Goal: Find specific page/section: Find specific page/section

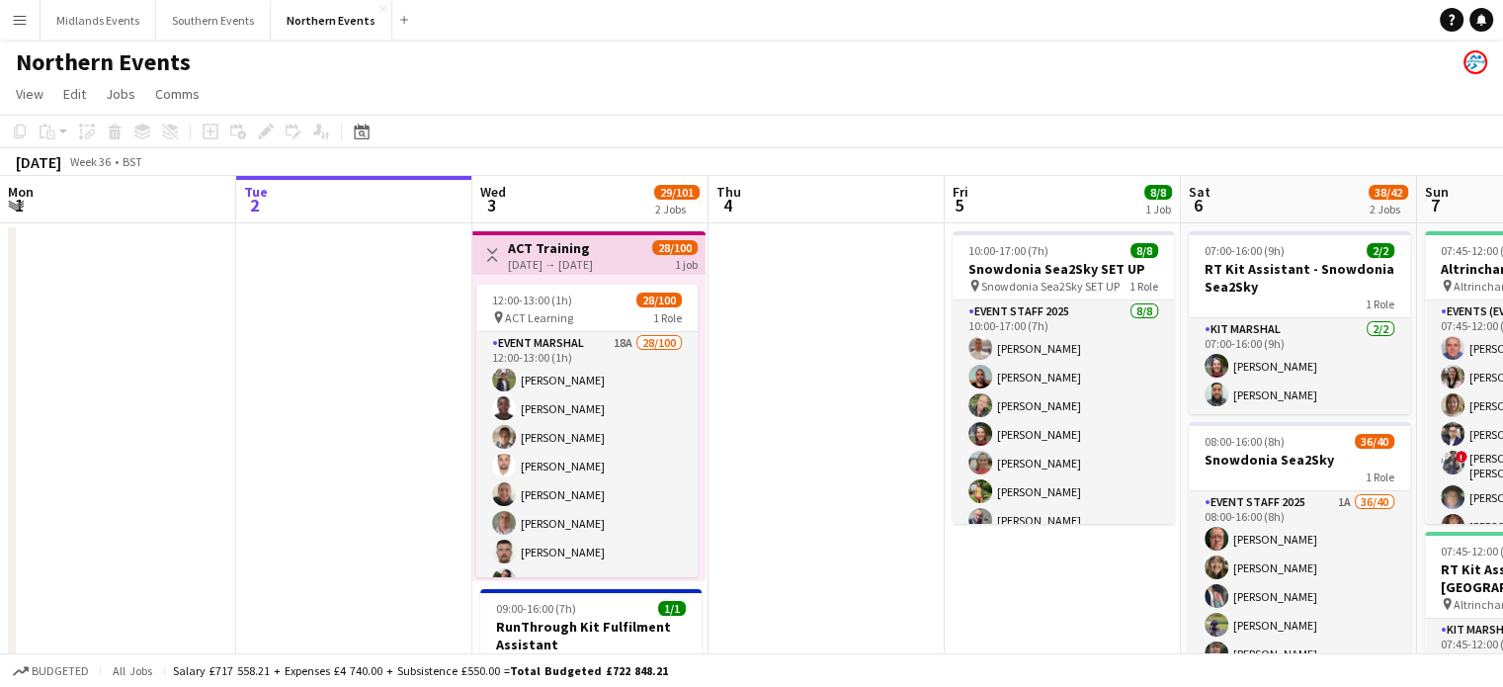
scroll to position [0, 740]
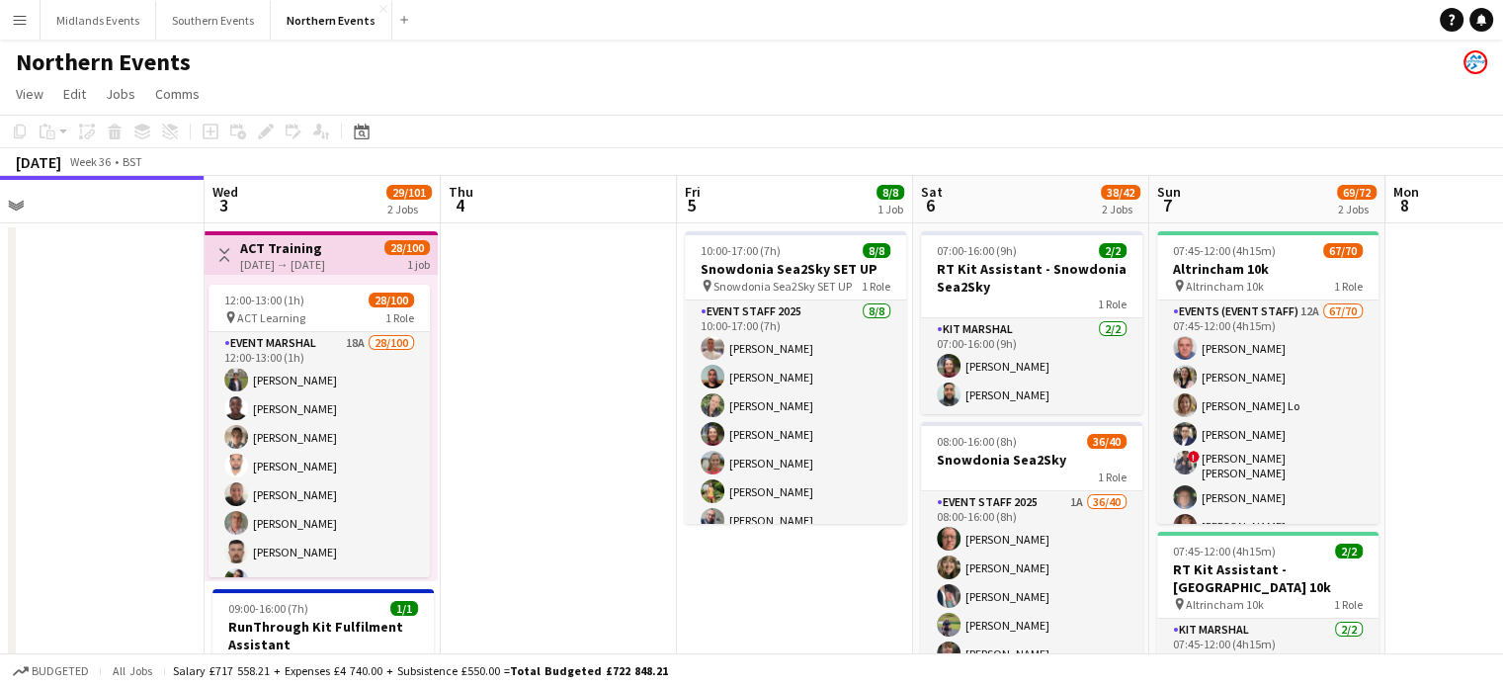
drag, startPoint x: 1005, startPoint y: 576, endPoint x: 847, endPoint y: 592, distance: 158.9
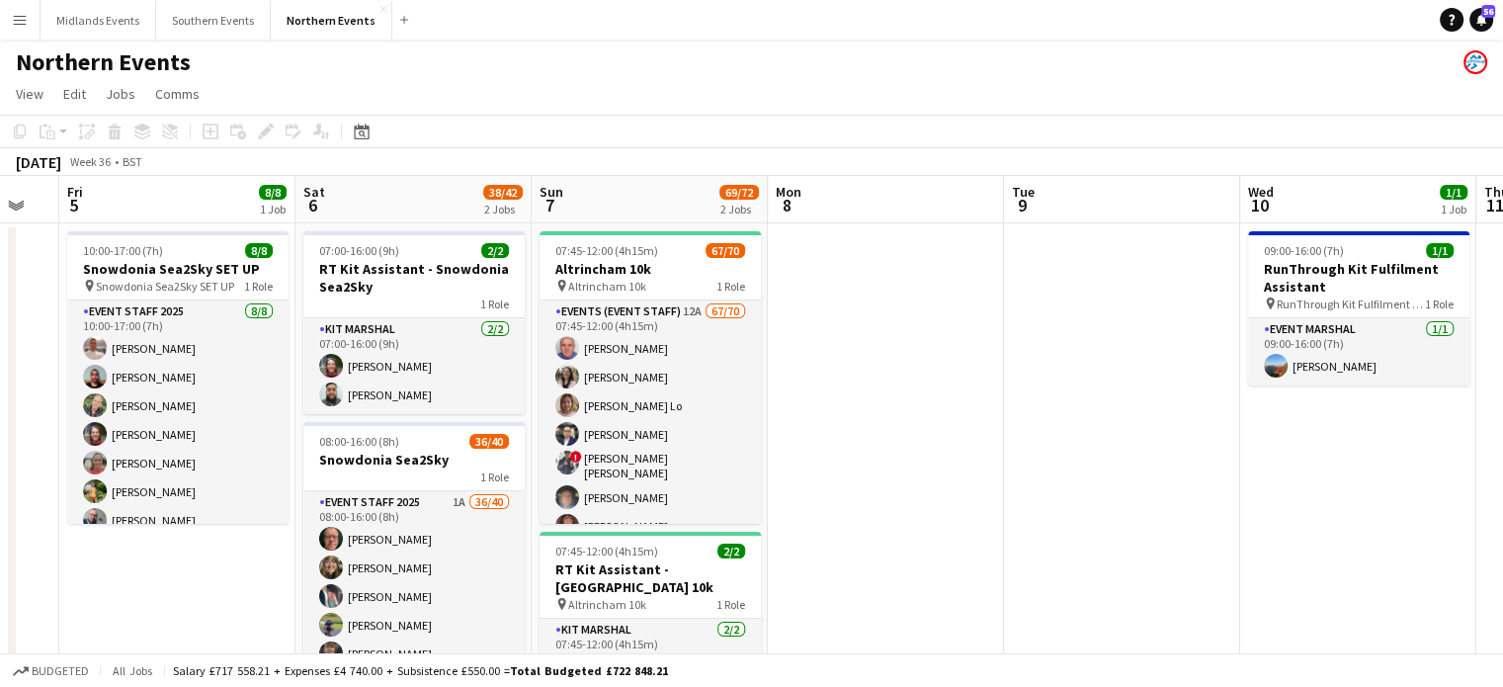
scroll to position [0, 909]
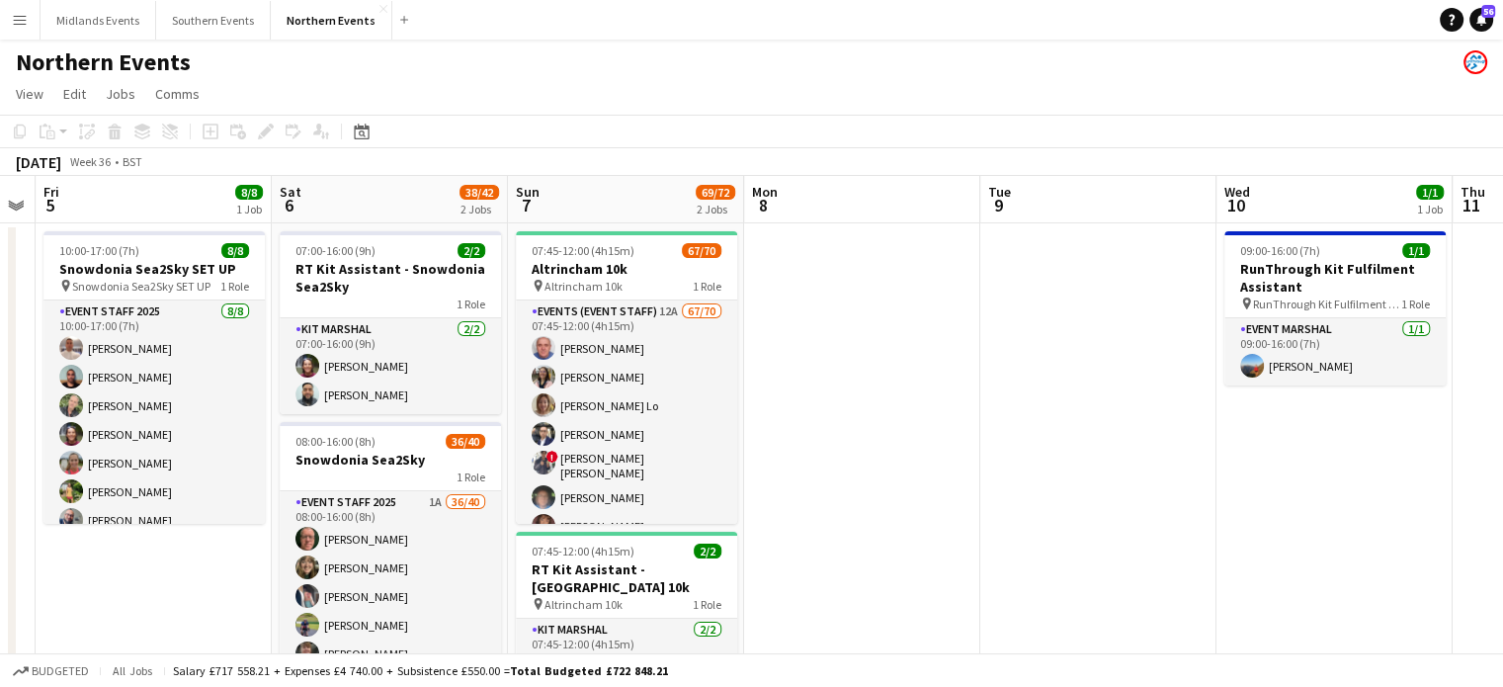
drag, startPoint x: 1426, startPoint y: 492, endPoint x: 785, endPoint y: 605, distance: 650.1
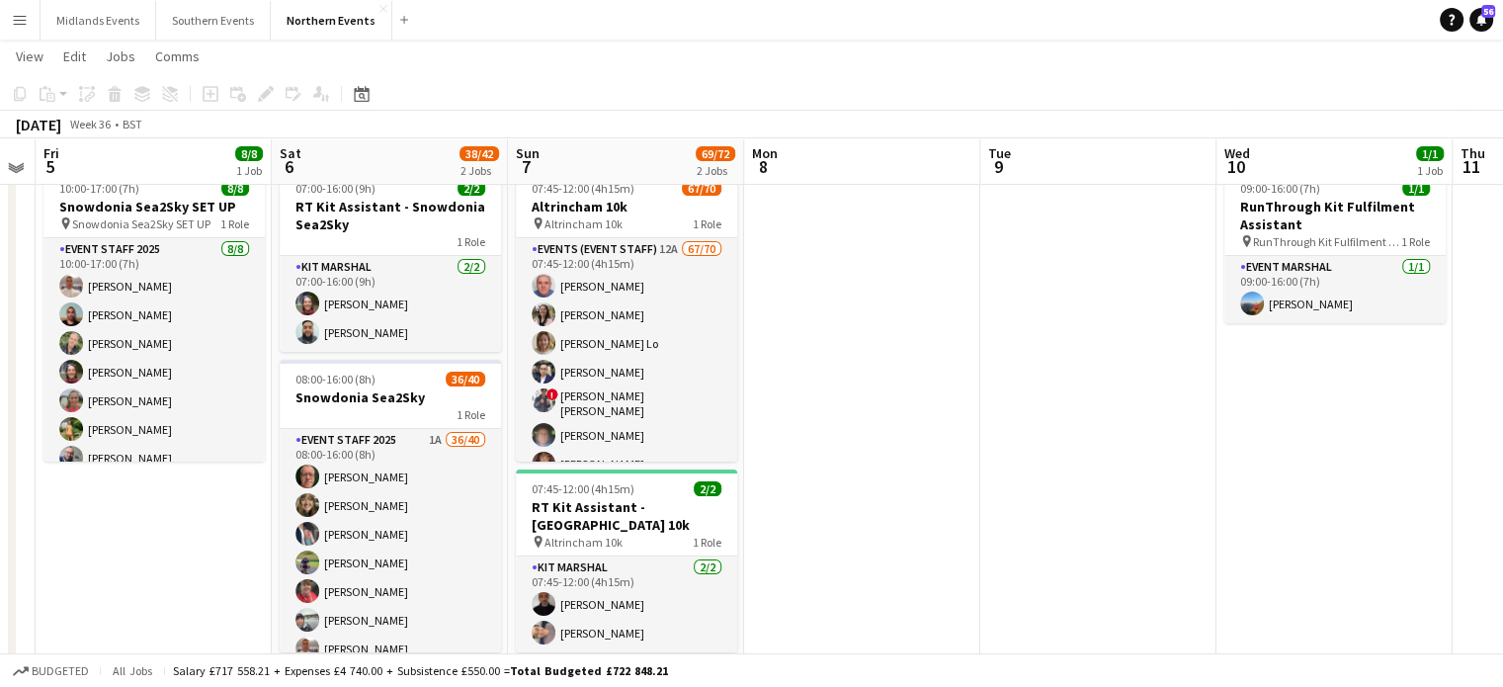
scroll to position [57, 0]
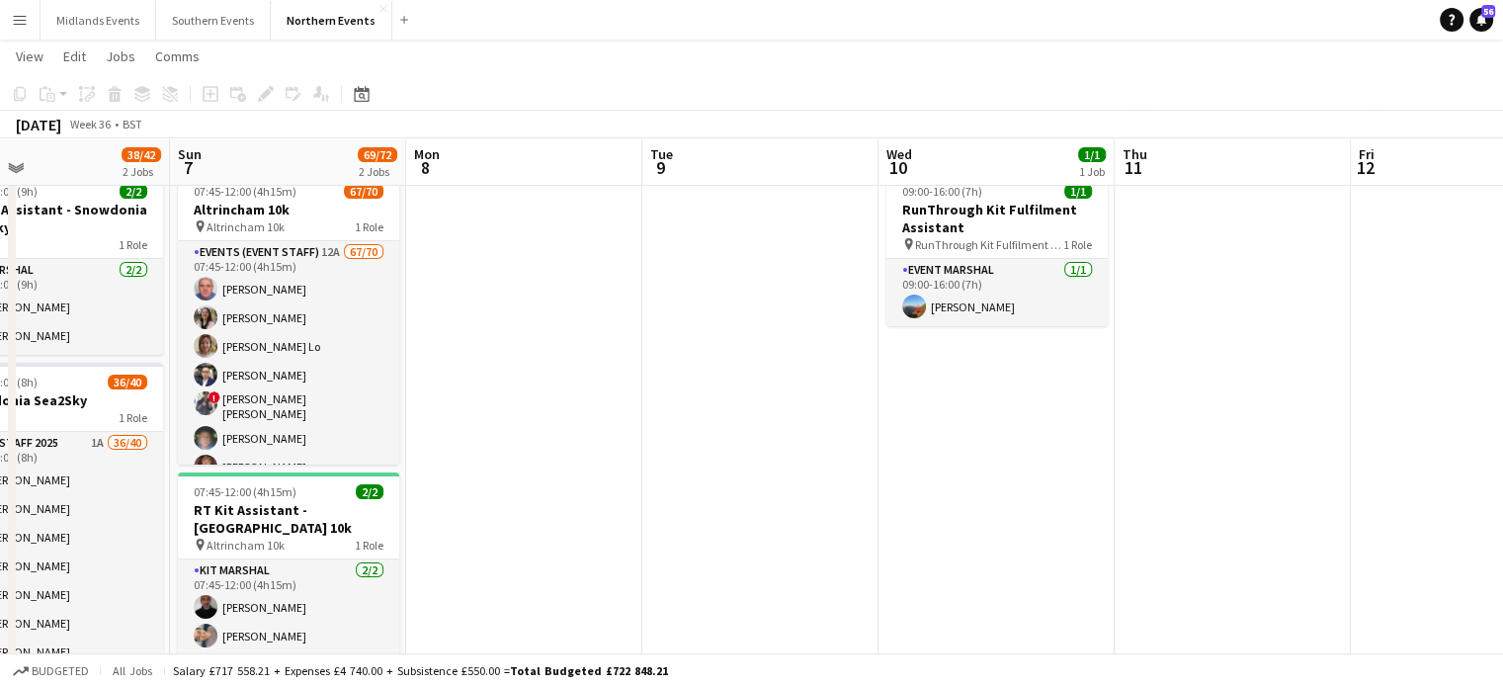
drag, startPoint x: 1383, startPoint y: 499, endPoint x: 941, endPoint y: 465, distance: 443.9
click at [941, 465] on app-calendar-viewport "Wed 3 29/101 2 Jobs Thu 4 Fri 5 8/8 1 Job Sat 6 38/42 2 Jobs Sun 7 69/72 2 Jobs…" at bounding box center [751, 666] width 1503 height 1293
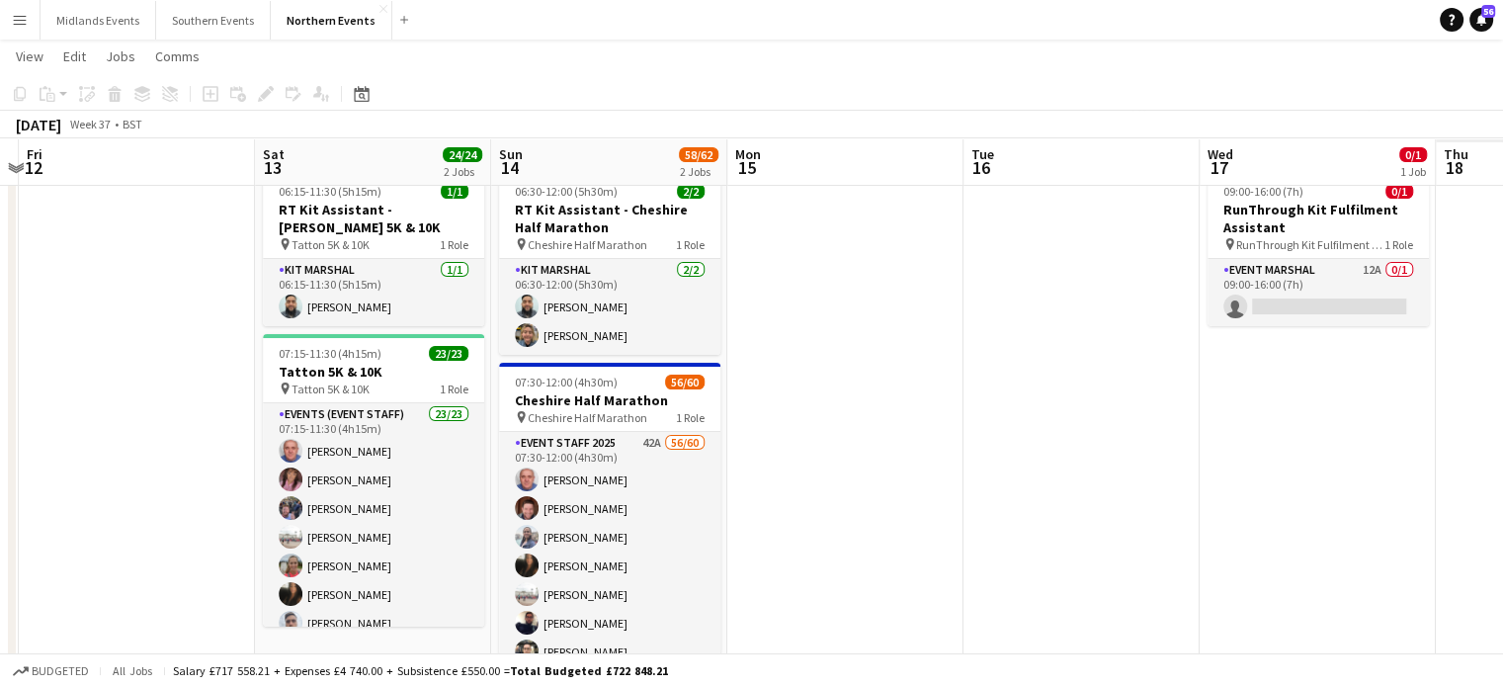
drag, startPoint x: 783, startPoint y: 465, endPoint x: 233, endPoint y: 547, distance: 555.4
click at [233, 547] on app-calendar-viewport "Mon 8 Tue 9 Wed 10 1/1 1 Job Thu 11 Fri 12 Sat 13 24/24 2 Jobs Sun 14 58/62 2 J…" at bounding box center [751, 666] width 1503 height 1293
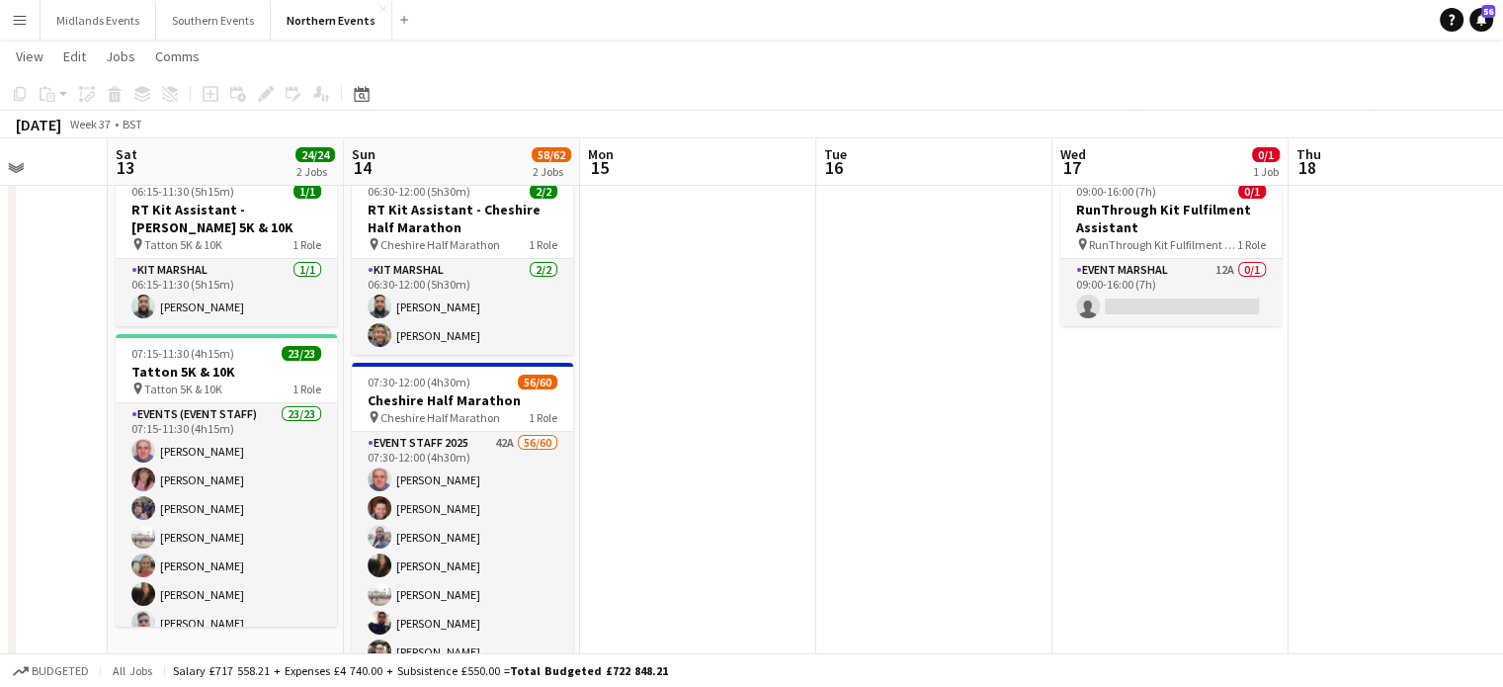
drag, startPoint x: 1103, startPoint y: 587, endPoint x: 139, endPoint y: 652, distance: 965.6
click at [139, 652] on app-board "Northern Events View Day view expanded Day view collapsed Month view Date picke…" at bounding box center [751, 664] width 1503 height 1364
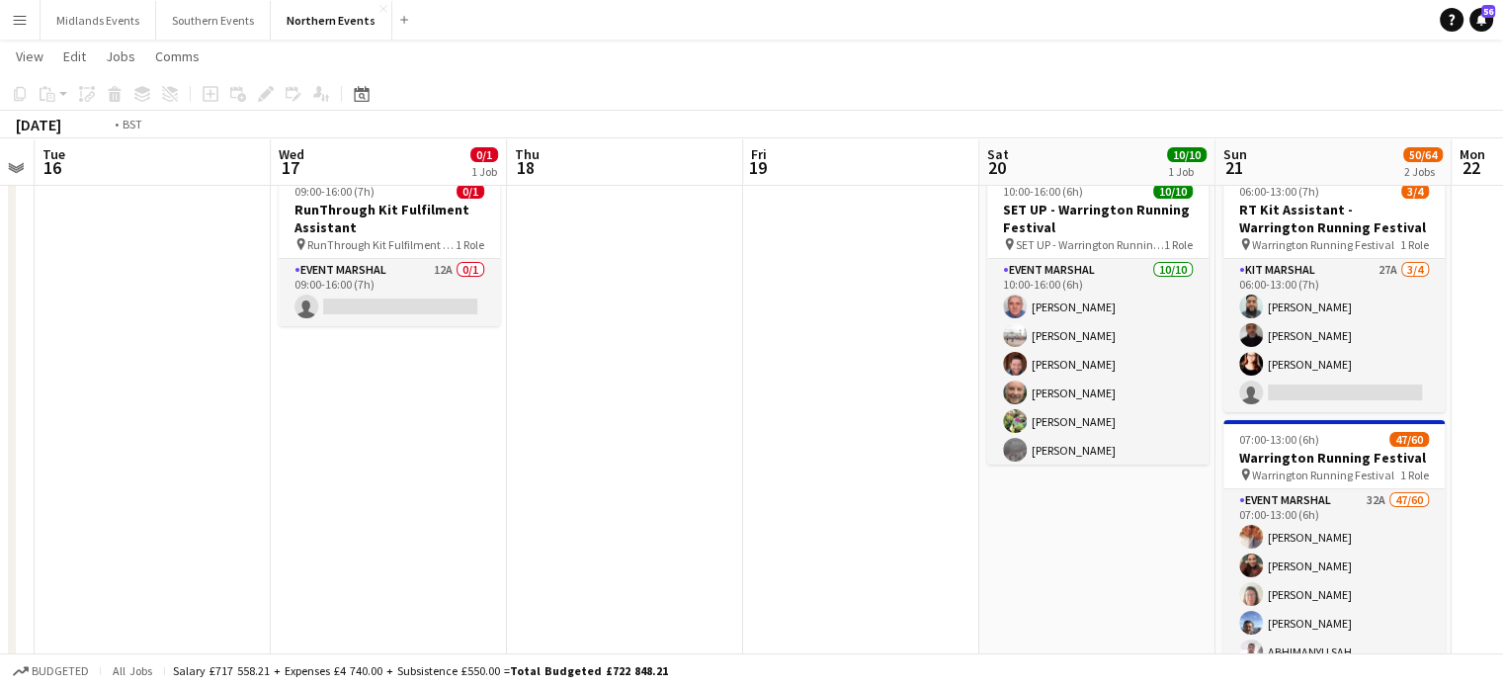
scroll to position [0, 624]
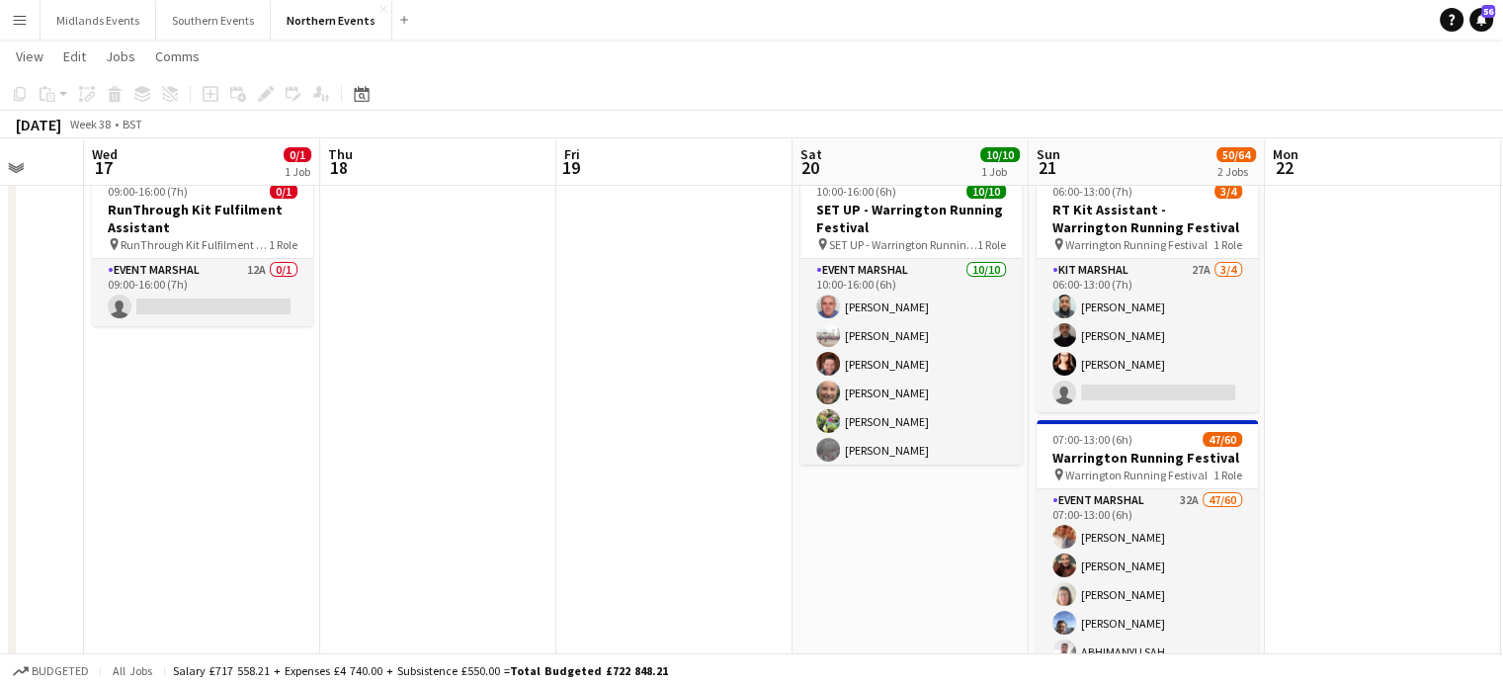
drag, startPoint x: 758, startPoint y: 651, endPoint x: 262, endPoint y: 654, distance: 496.0
click at [262, 654] on app-board "Northern Events View Day view expanded Day view collapsed Month view Date picke…" at bounding box center [751, 664] width 1503 height 1364
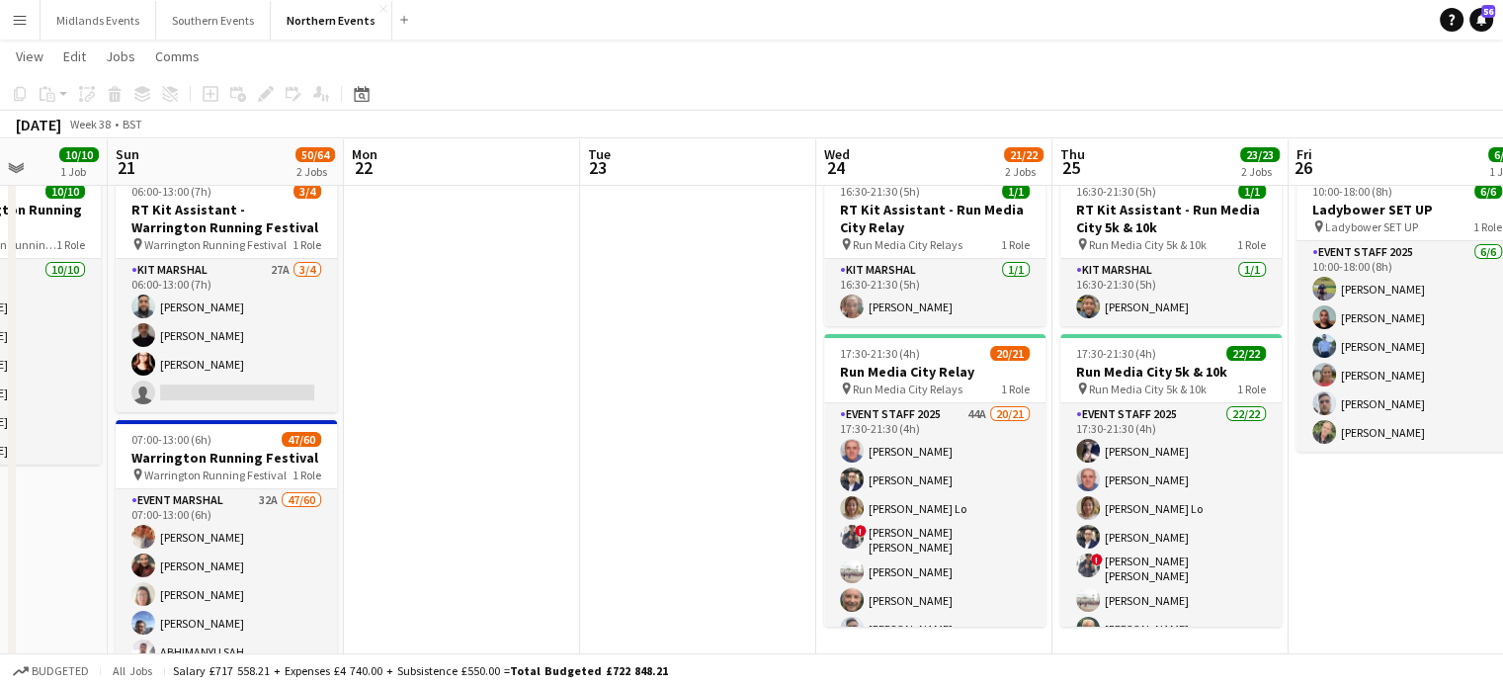
scroll to position [0, 604]
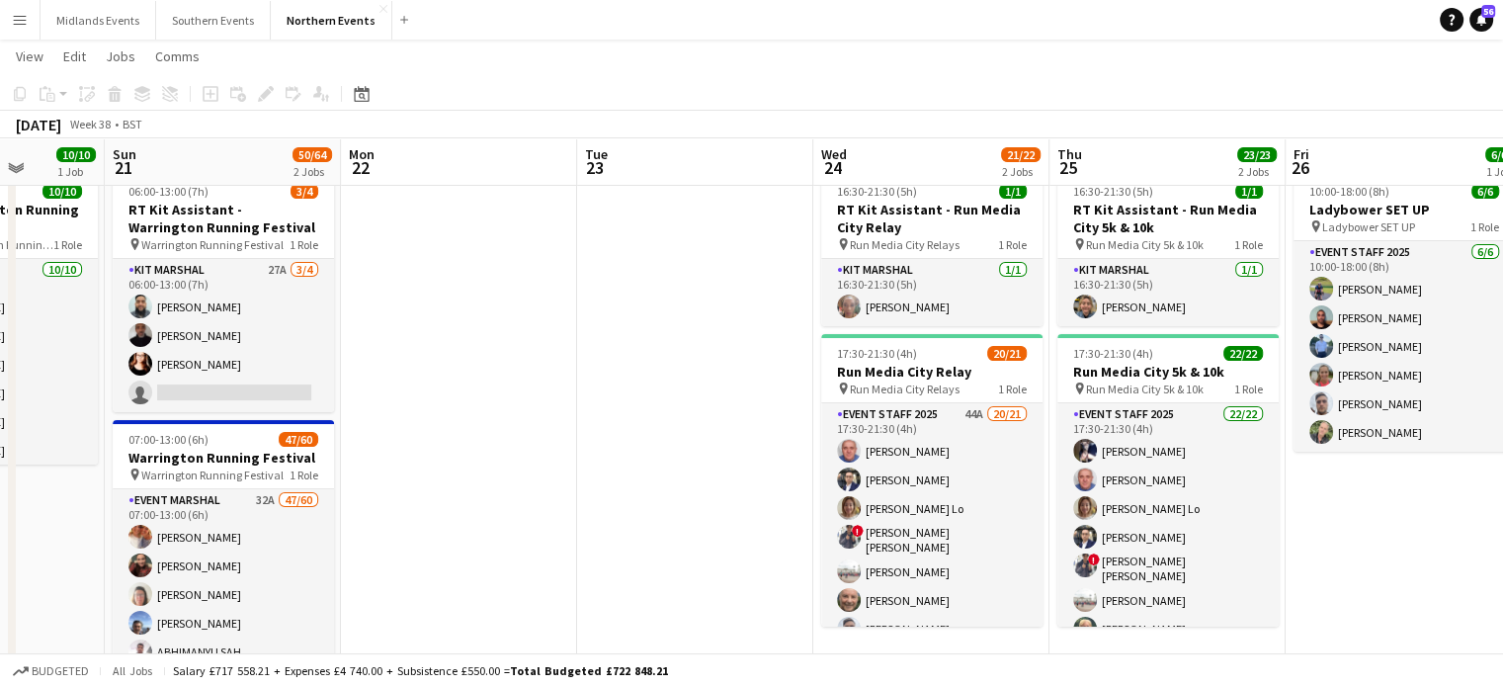
drag, startPoint x: 1078, startPoint y: 604, endPoint x: 154, endPoint y: 567, distance: 924.5
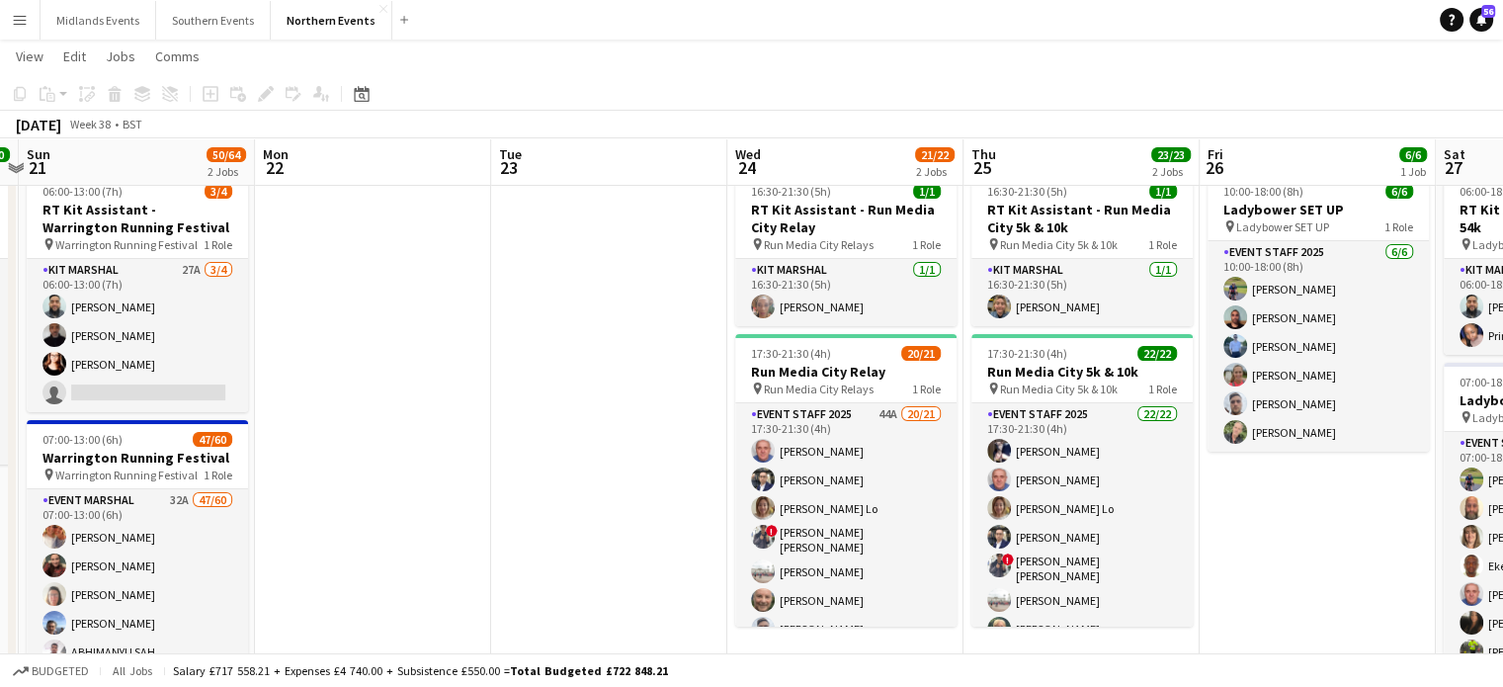
scroll to position [0, 691]
drag, startPoint x: 922, startPoint y: 303, endPoint x: 835, endPoint y: 303, distance: 86.9
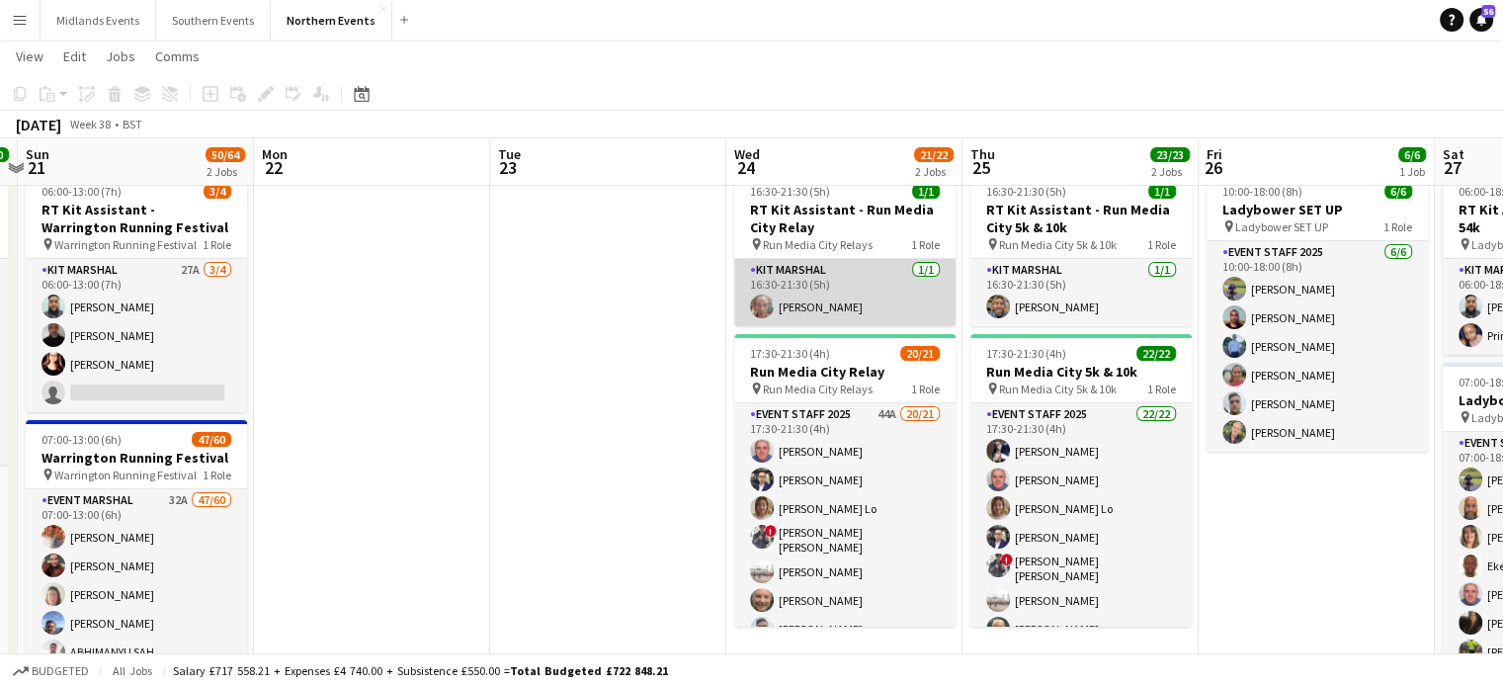
click at [881, 319] on app-card-role "Kit Marshal [DATE] 16:30-21:30 (5h) [PERSON_NAME]" at bounding box center [844, 292] width 221 height 67
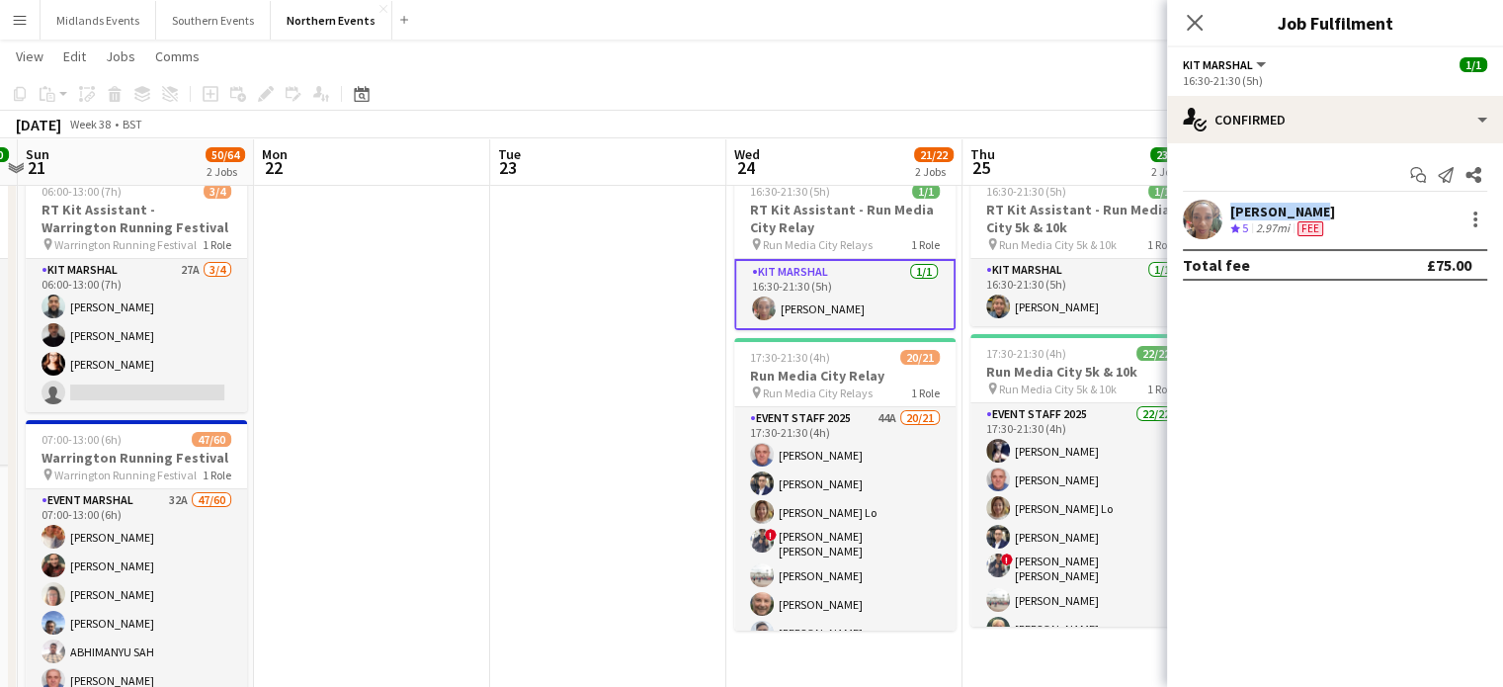
drag, startPoint x: 1307, startPoint y: 208, endPoint x: 1217, endPoint y: 214, distance: 90.1
click at [1217, 214] on div "[PERSON_NAME] Crew rating 5 2.97mi Fee" at bounding box center [1335, 220] width 336 height 40
copy div "[PERSON_NAME]"
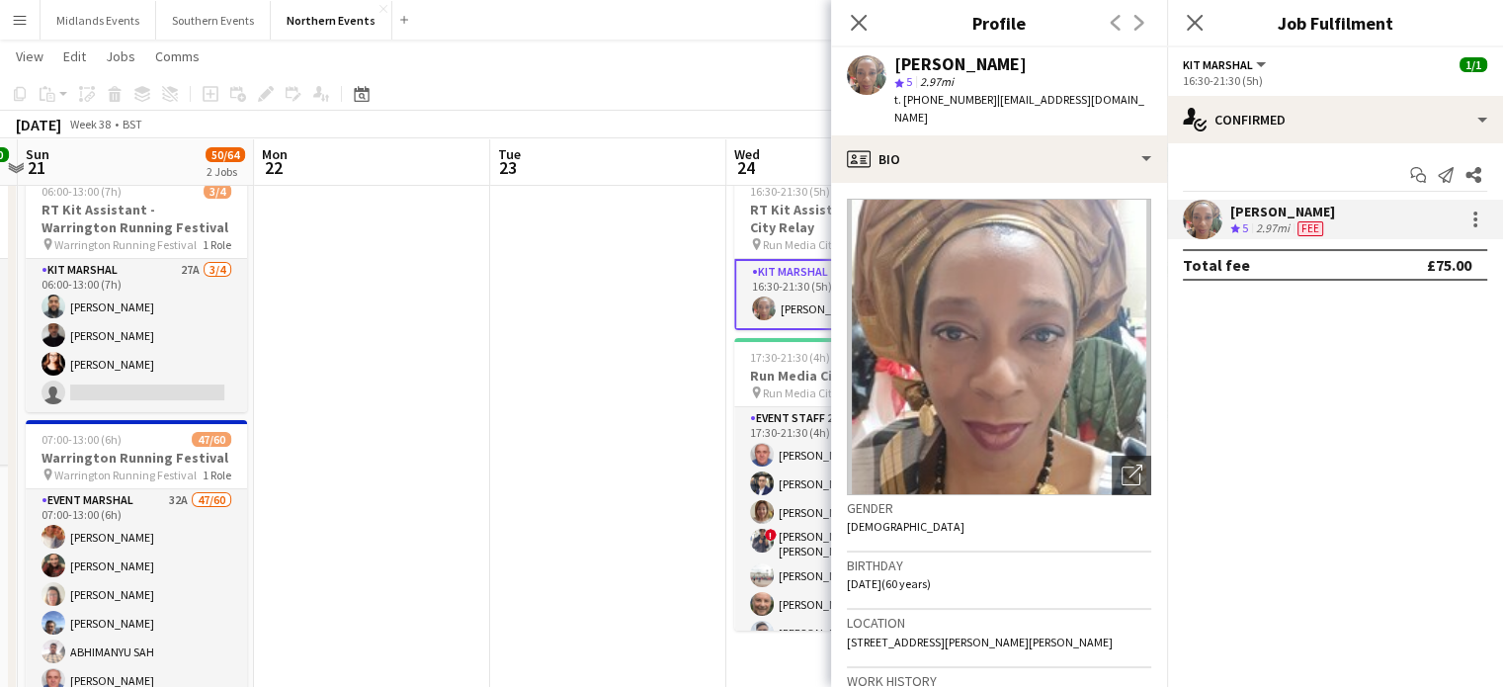
click at [464, 19] on app-navbar "Menu Boards Boards Boards All jobs Status Workforce Workforce My Workforce Recr…" at bounding box center [751, 20] width 1503 height 40
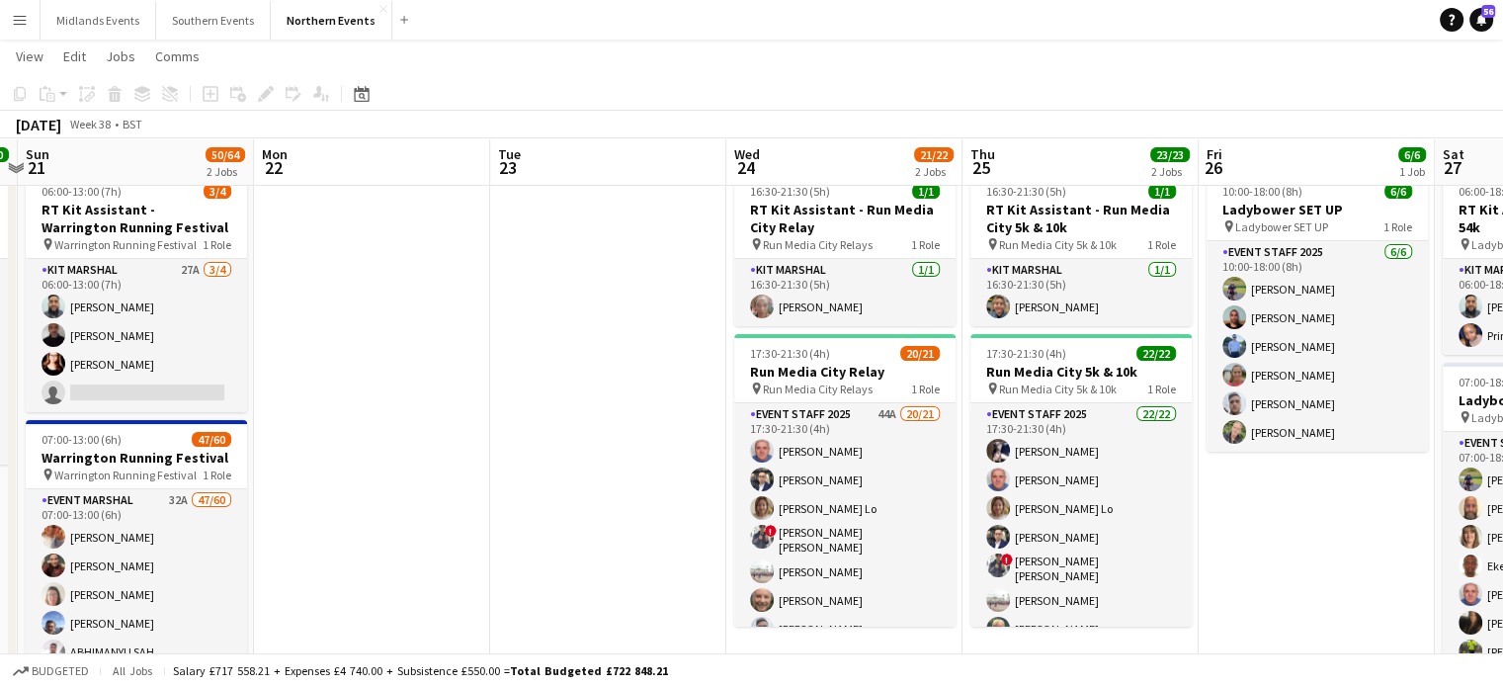
click at [376, 92] on div "Date picker [DATE] [DATE] [DATE] M [DATE] T [DATE] W [DATE] T [DATE] F [DATE] S…" at bounding box center [355, 94] width 44 height 24
click at [356, 91] on icon at bounding box center [361, 94] width 15 height 16
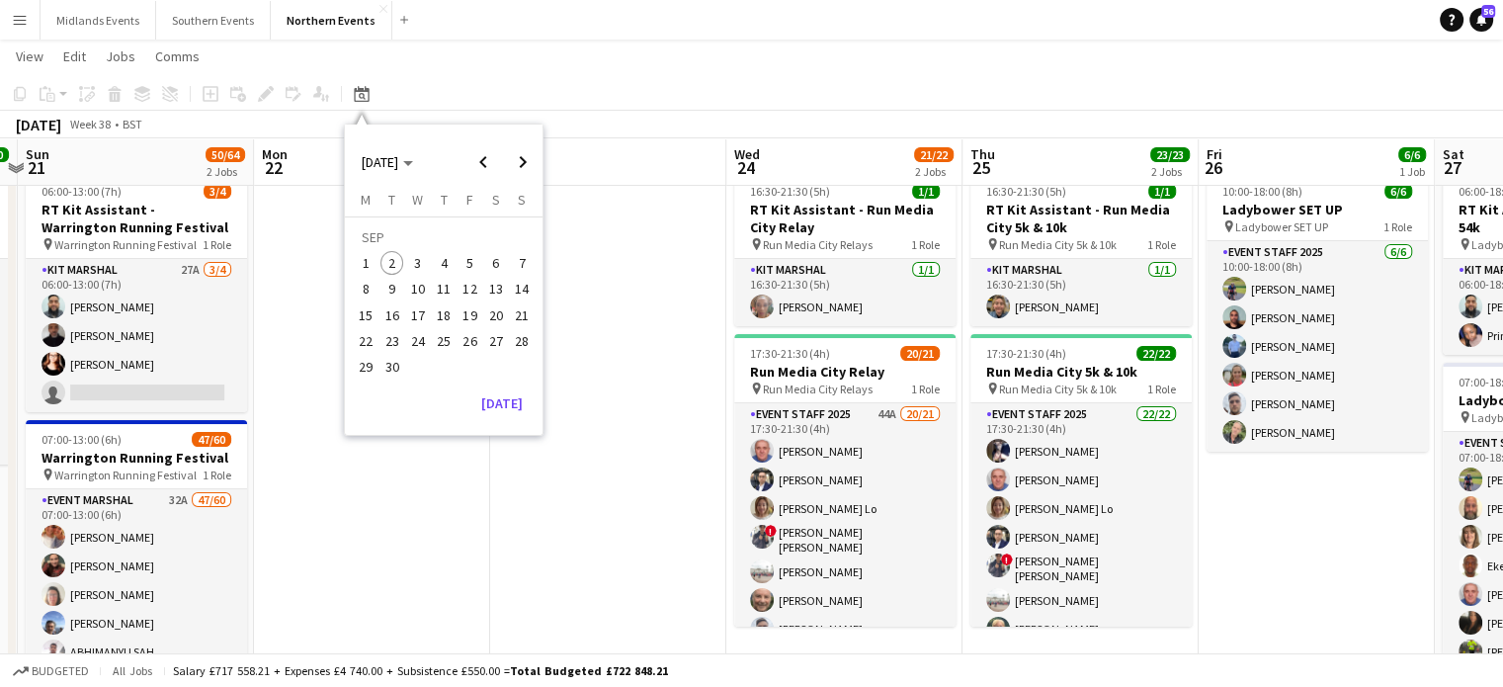
click at [495, 299] on span "13" at bounding box center [496, 290] width 24 height 24
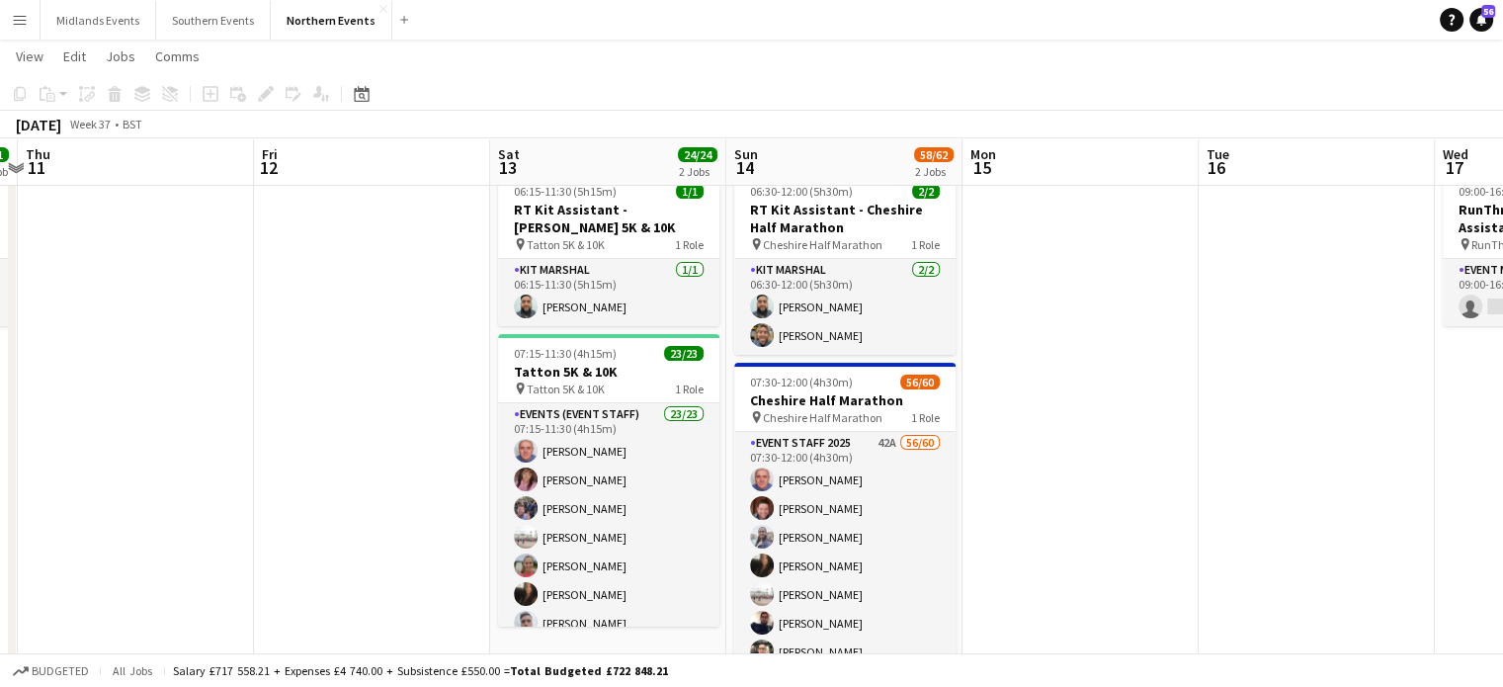
scroll to position [0, 680]
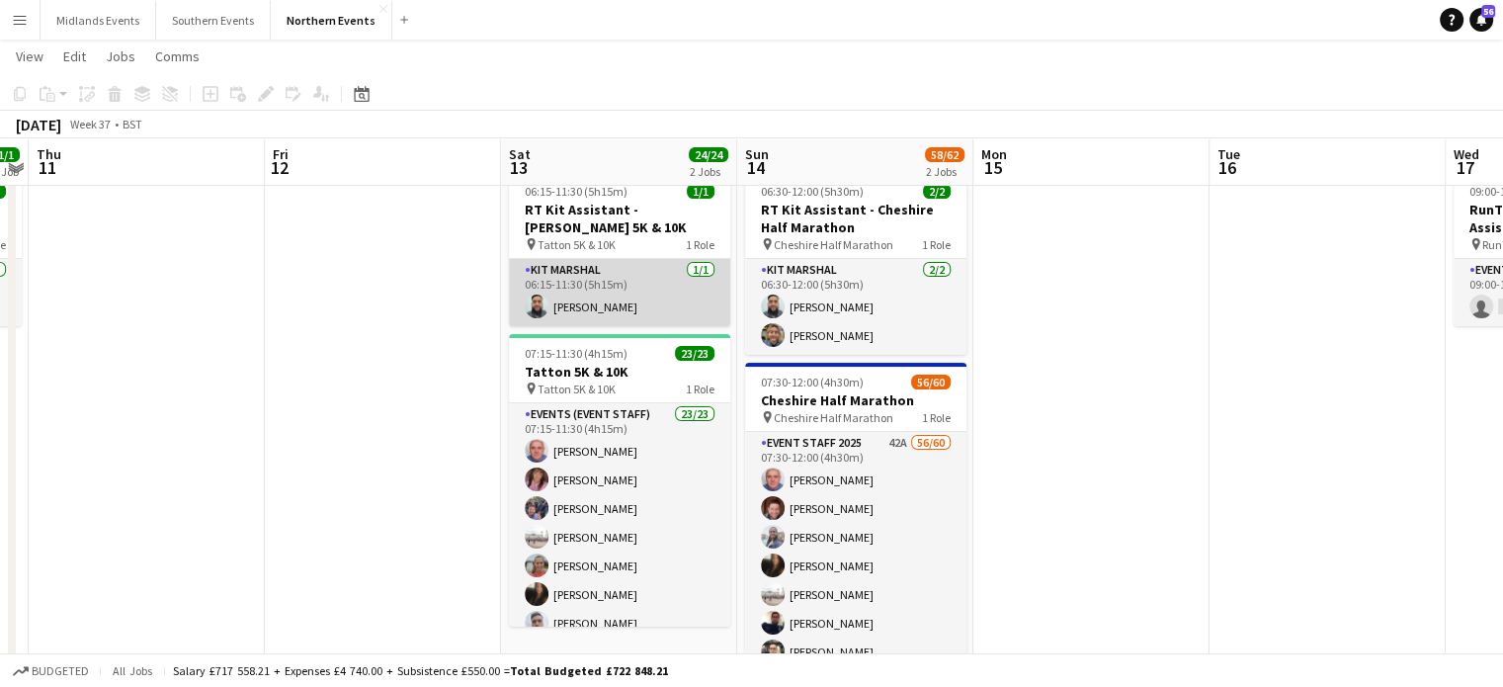
click at [567, 299] on app-card-role "Kit Marshal [DATE] 06:15-11:30 (5h15m) [PERSON_NAME]" at bounding box center [619, 292] width 221 height 67
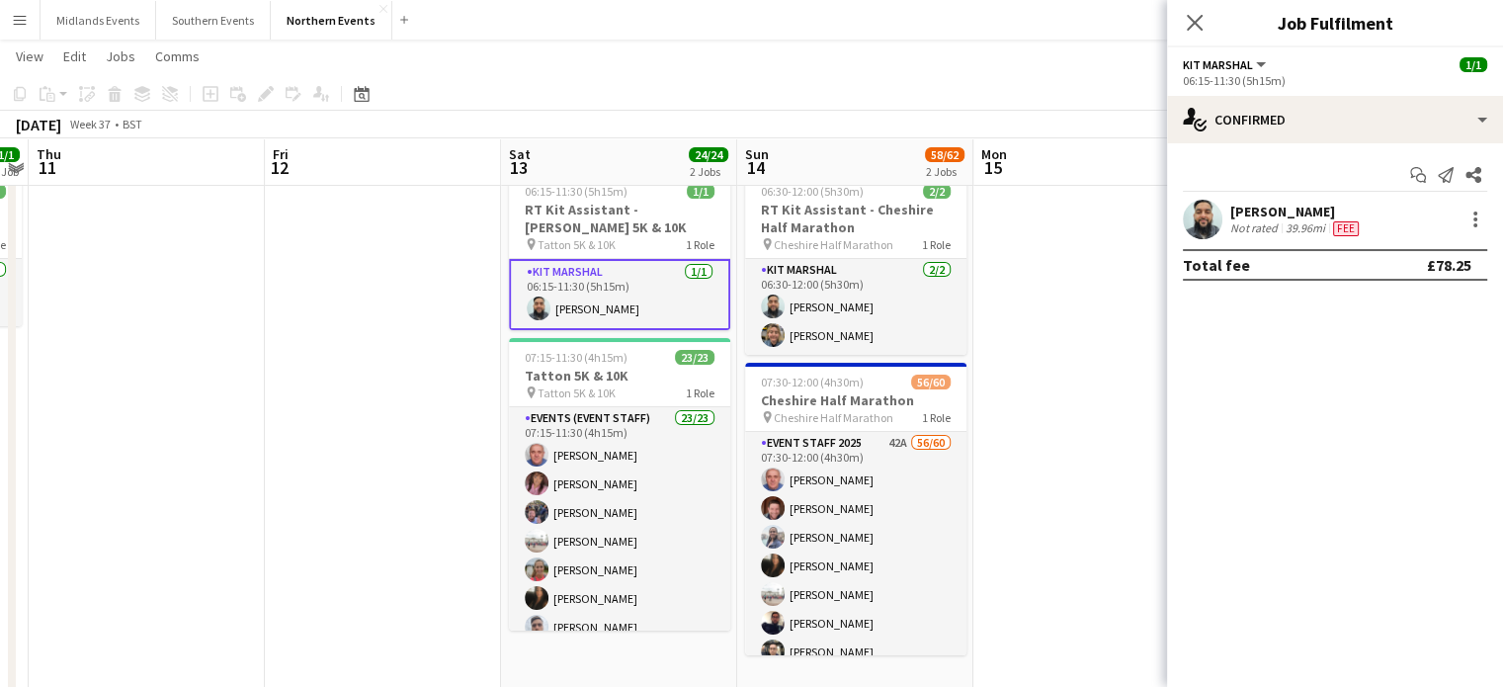
drag, startPoint x: 1328, startPoint y: 208, endPoint x: 1233, endPoint y: 214, distance: 95.0
click at [1233, 214] on div "[PERSON_NAME]" at bounding box center [1296, 212] width 132 height 18
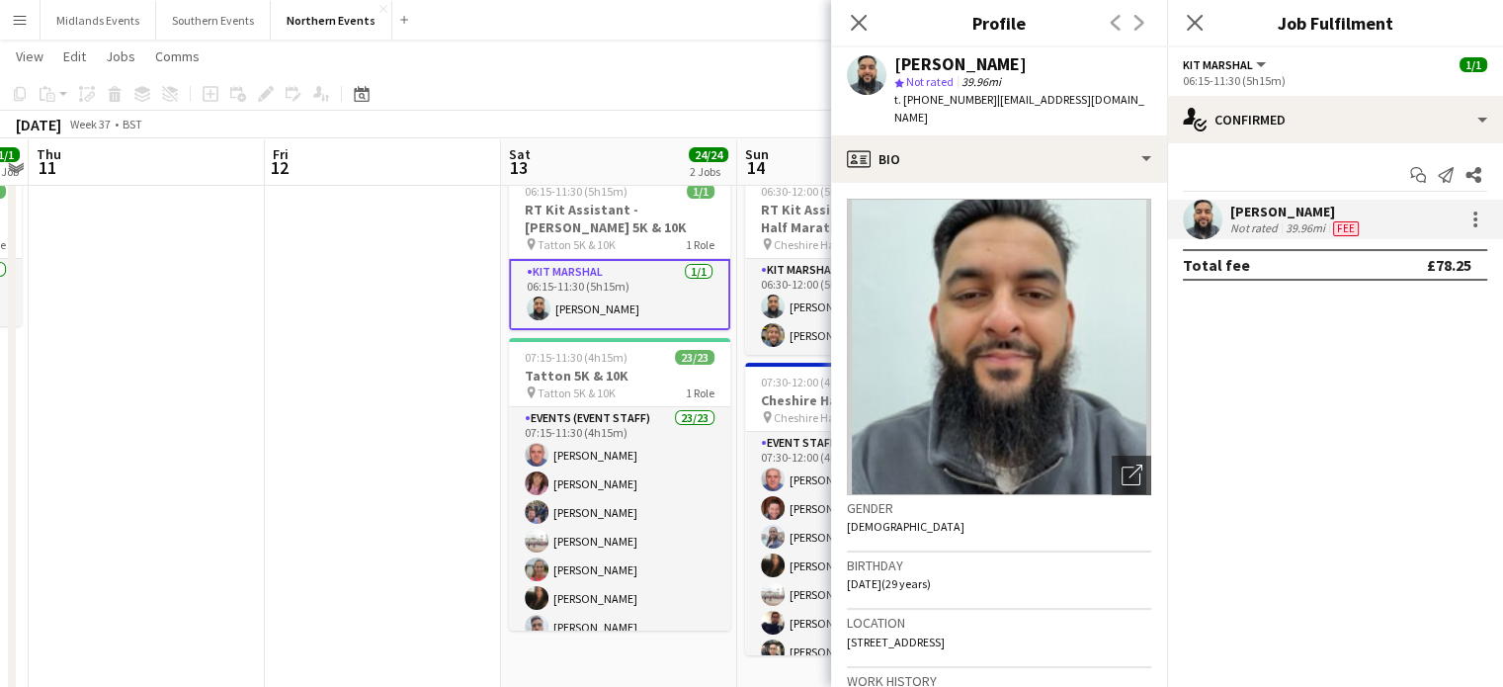
copy div "[PERSON_NAME]"
